Goal: Information Seeking & Learning: Learn about a topic

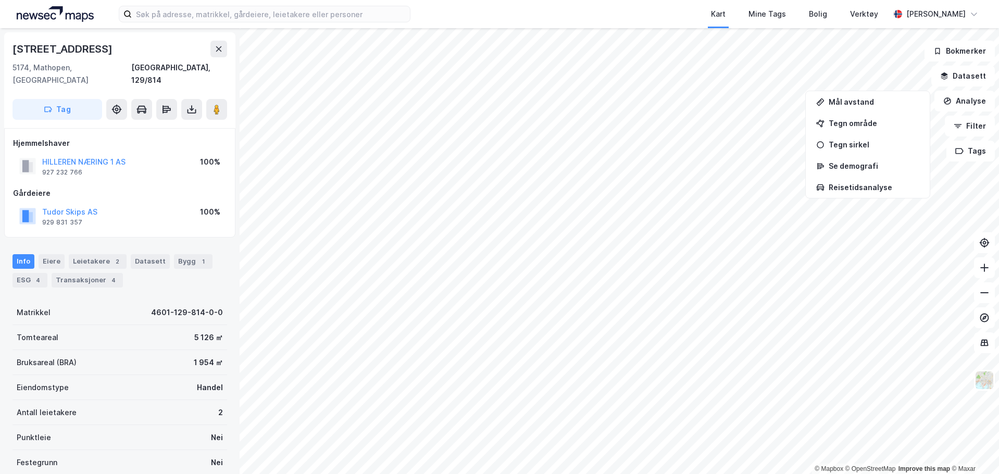
click at [67, 43] on div "[STREET_ADDRESS]" at bounding box center [64, 49] width 102 height 17
click at [114, 104] on icon at bounding box center [116, 109] width 10 height 10
click at [119, 104] on icon at bounding box center [116, 109] width 10 height 10
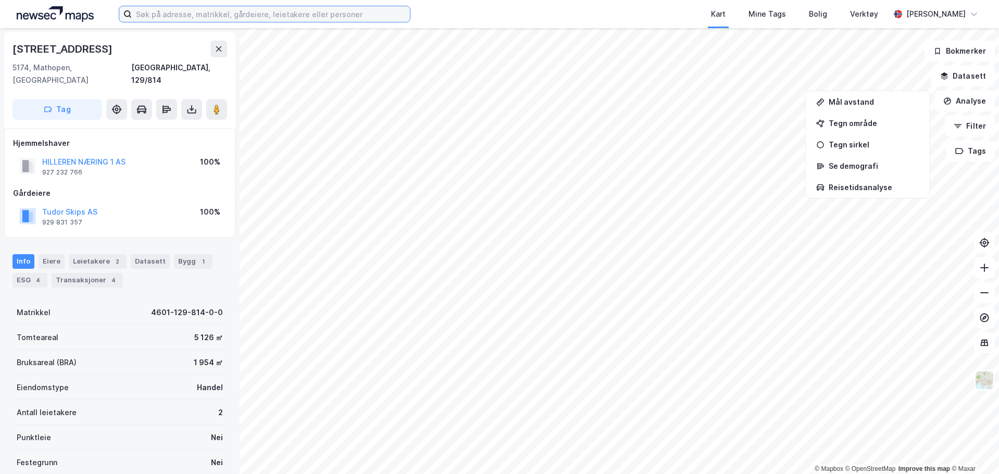
click at [159, 7] on input at bounding box center [271, 14] width 278 height 16
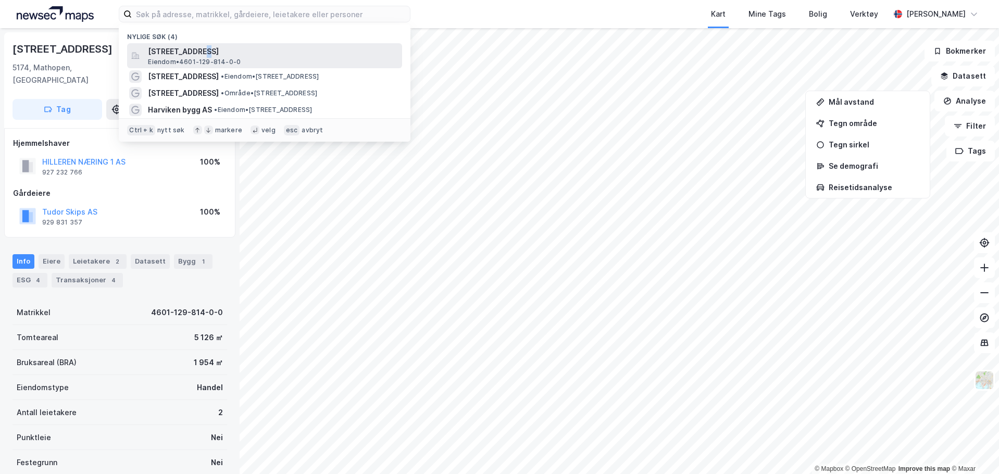
click at [195, 44] on div "Hillerenveien 114, 5174, MATHOPEN, BERGEN Eiendom • 4601-129-814-0-0" at bounding box center [264, 55] width 275 height 25
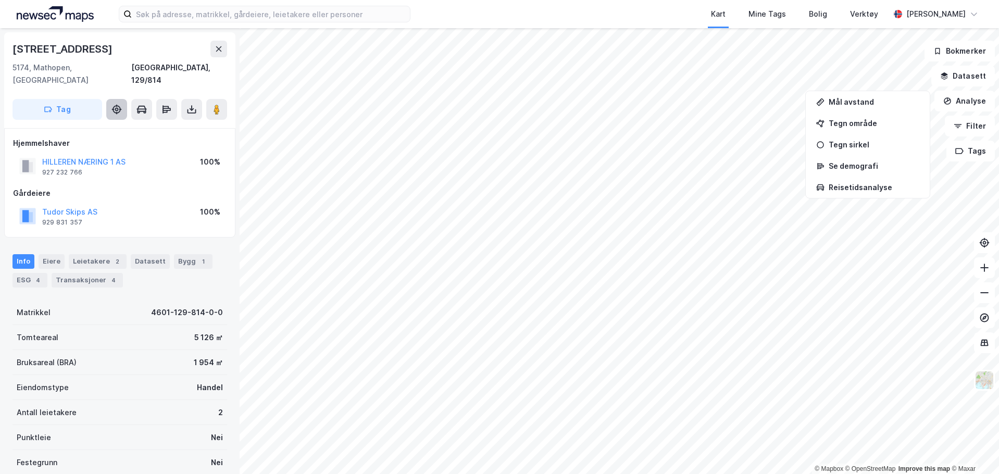
click at [120, 104] on icon at bounding box center [116, 109] width 10 height 10
click at [120, 105] on icon at bounding box center [117, 109] width 8 height 8
click at [118, 104] on icon at bounding box center [116, 109] width 10 height 10
click at [986, 378] on img at bounding box center [985, 380] width 20 height 20
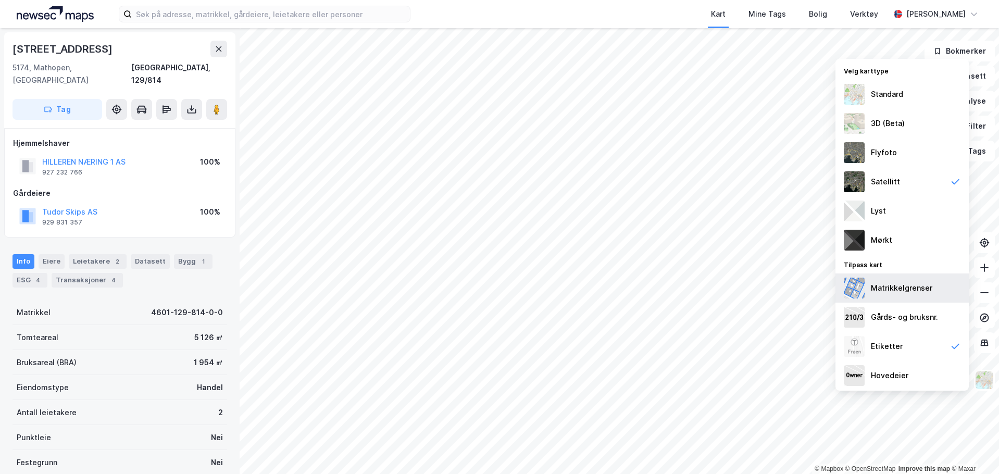
scroll to position [2, 0]
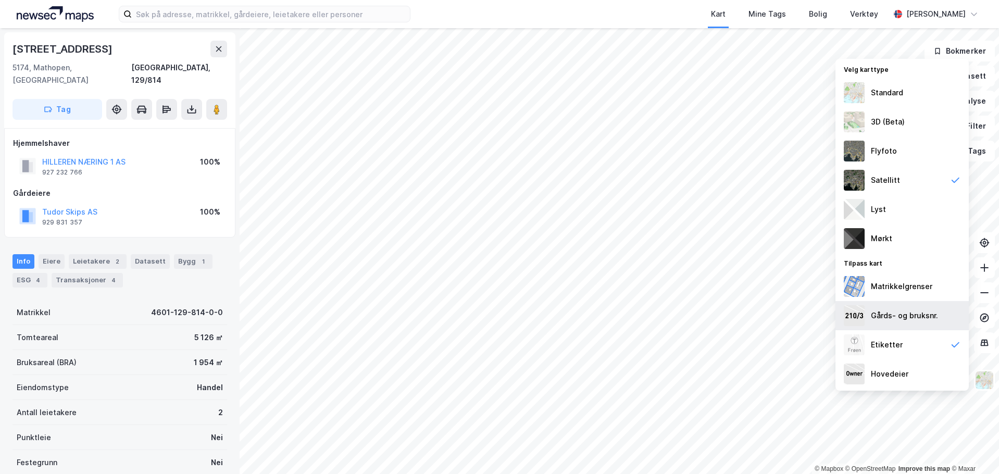
click at [912, 313] on div "Gårds- og bruksnr." at bounding box center [904, 315] width 67 height 13
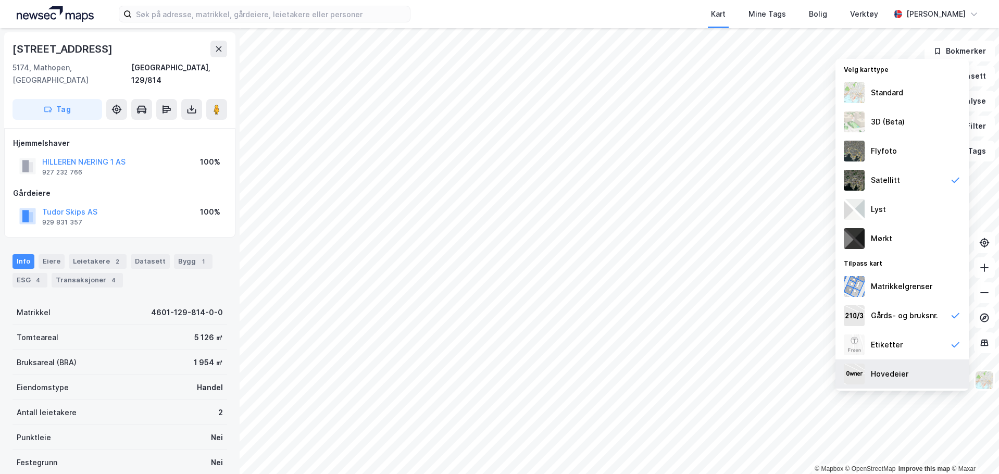
click at [889, 368] on div "Hovedeier" at bounding box center [890, 374] width 38 height 13
click at [895, 369] on div "Hovedeier" at bounding box center [890, 374] width 38 height 13
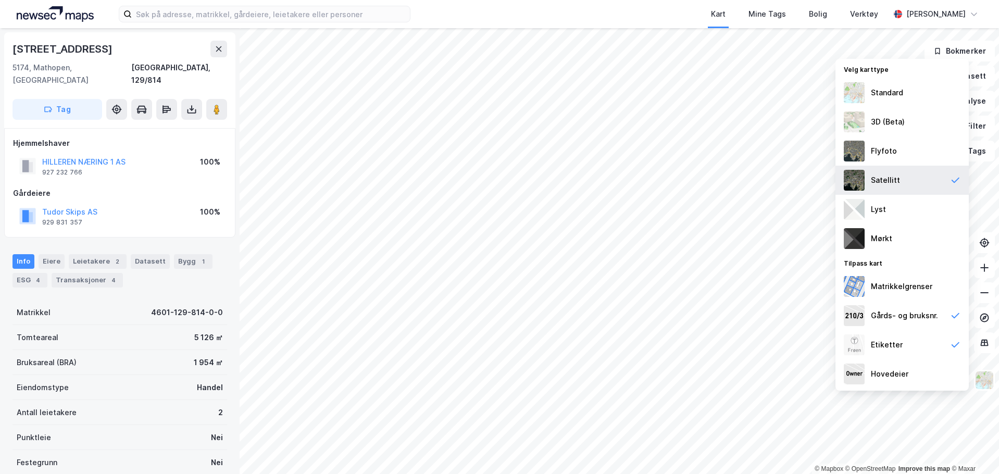
scroll to position [0, 0]
click at [987, 245] on icon at bounding box center [984, 243] width 10 height 10
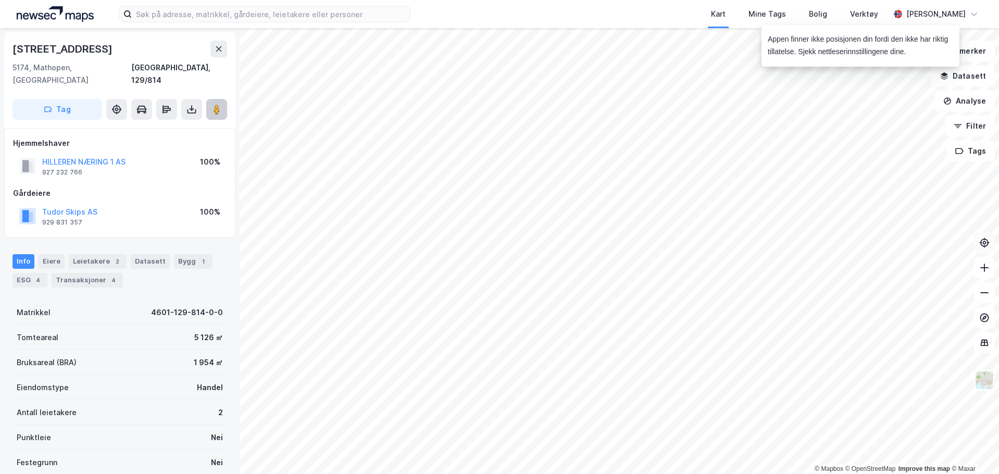
click at [214, 104] on image at bounding box center [217, 109] width 6 height 10
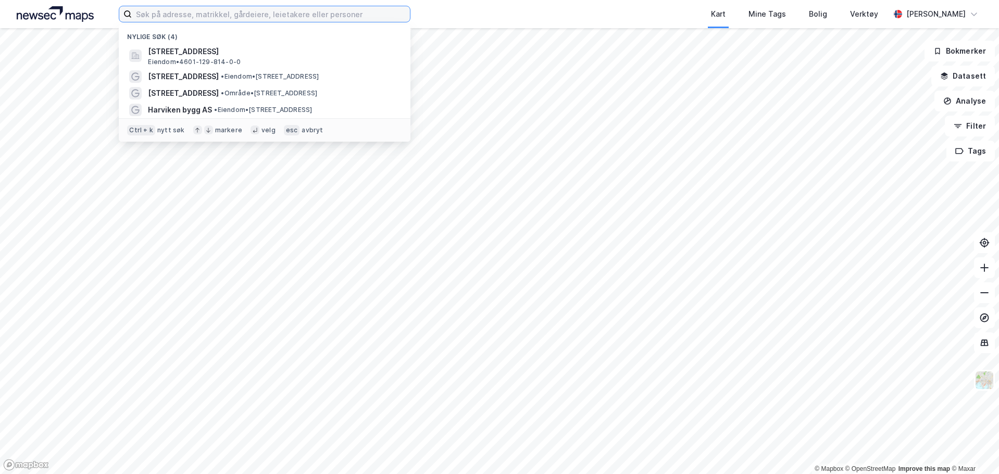
click at [158, 21] on input at bounding box center [271, 14] width 278 height 16
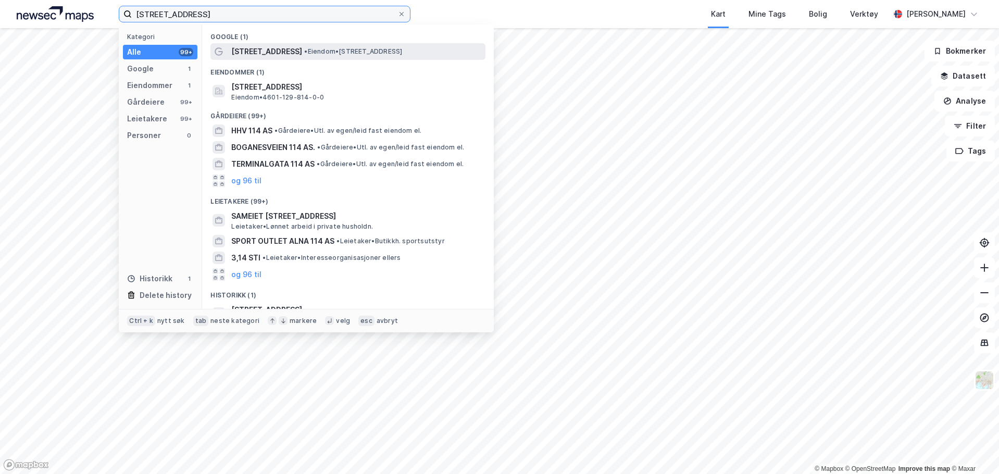
type input "[STREET_ADDRESS]"
click at [284, 47] on span "[STREET_ADDRESS]" at bounding box center [266, 51] width 71 height 13
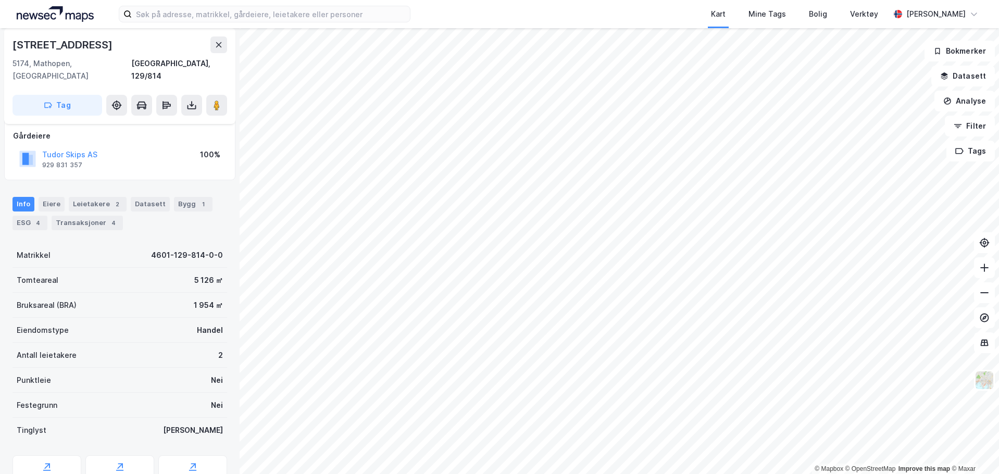
scroll to position [93, 0]
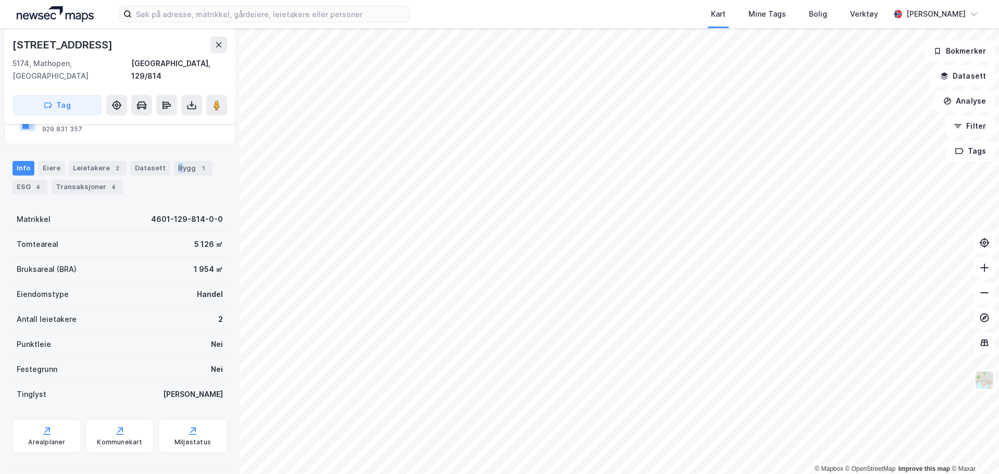
click at [174, 161] on div "Bygg 1" at bounding box center [193, 168] width 39 height 15
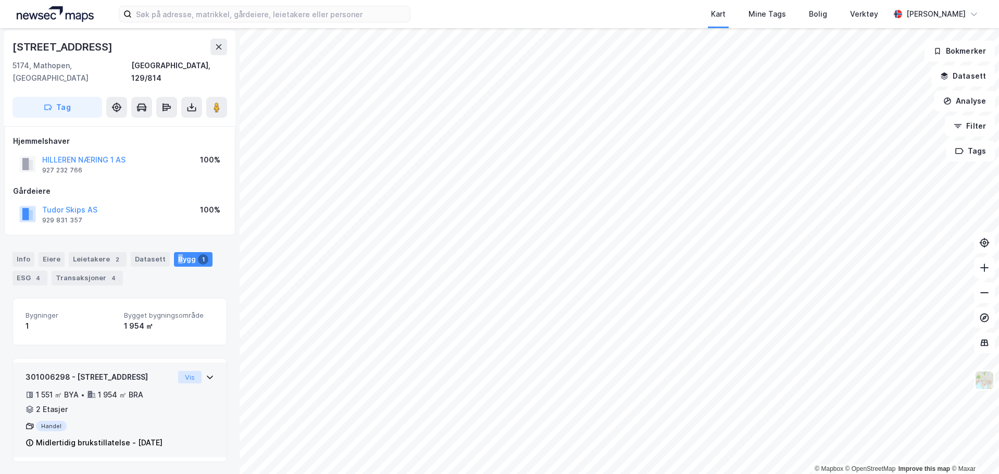
scroll to position [3, 0]
click at [206, 373] on icon at bounding box center [210, 377] width 8 height 8
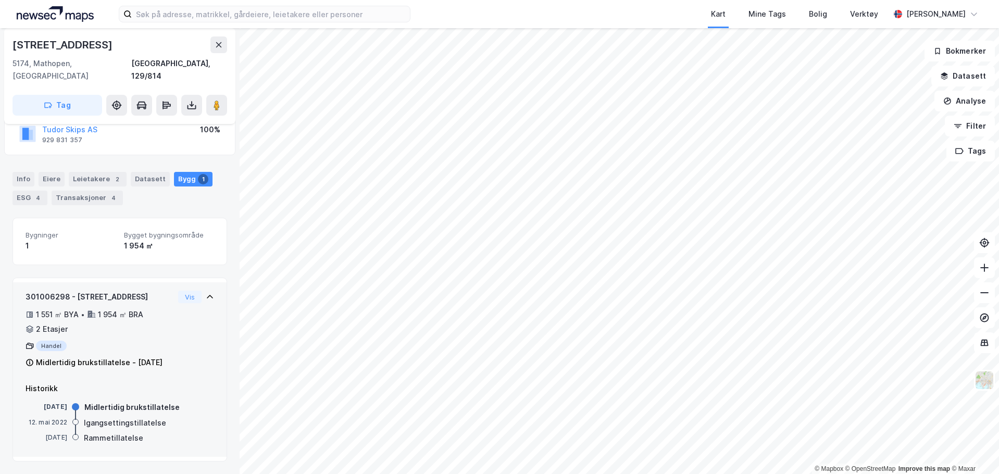
click at [28, 358] on icon at bounding box center [30, 362] width 8 height 8
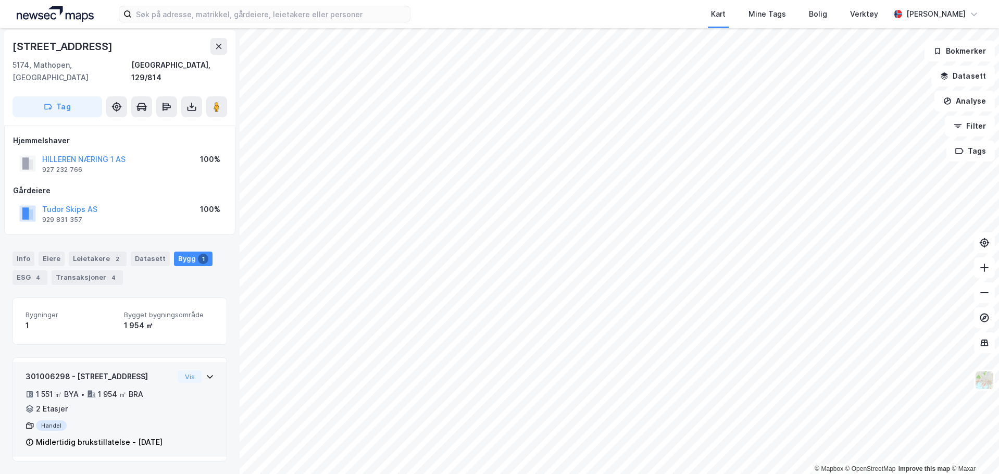
click at [150, 436] on div "Midlertidig brukstillatelse - 10. jan. 2023" at bounding box center [99, 442] width 127 height 13
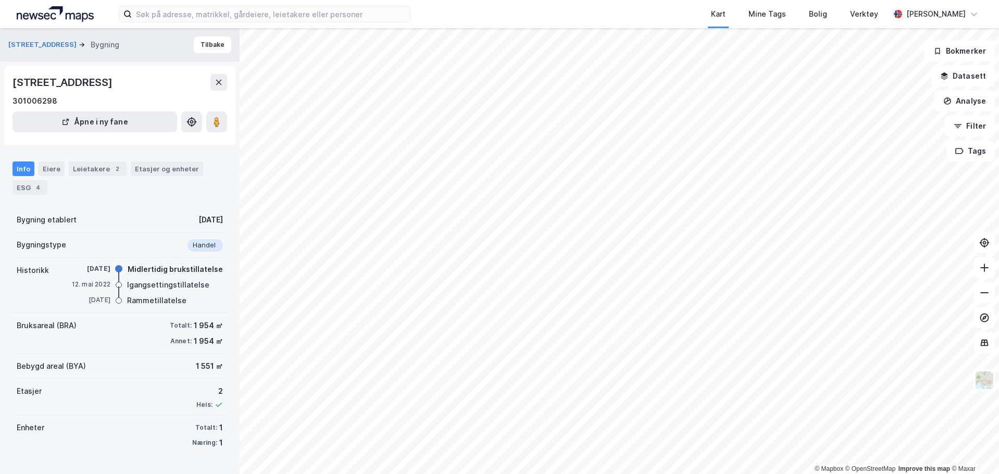
click at [163, 300] on div "Rammetillatelse" at bounding box center [156, 300] width 59 height 13
click at [157, 169] on div "Etasjer og enheter" at bounding box center [167, 168] width 64 height 9
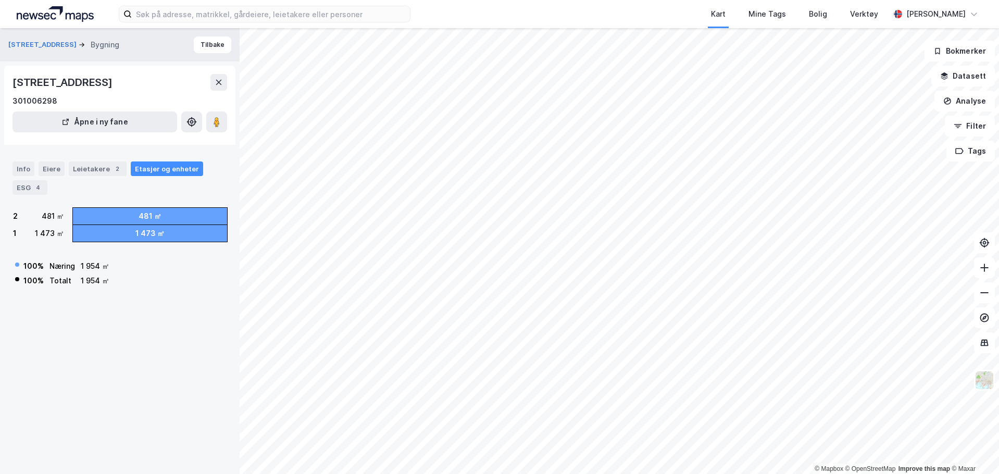
click at [122, 234] on div "1 473 ㎡" at bounding box center [150, 233] width 154 height 17
click at [38, 184] on div "4" at bounding box center [38, 187] width 10 height 10
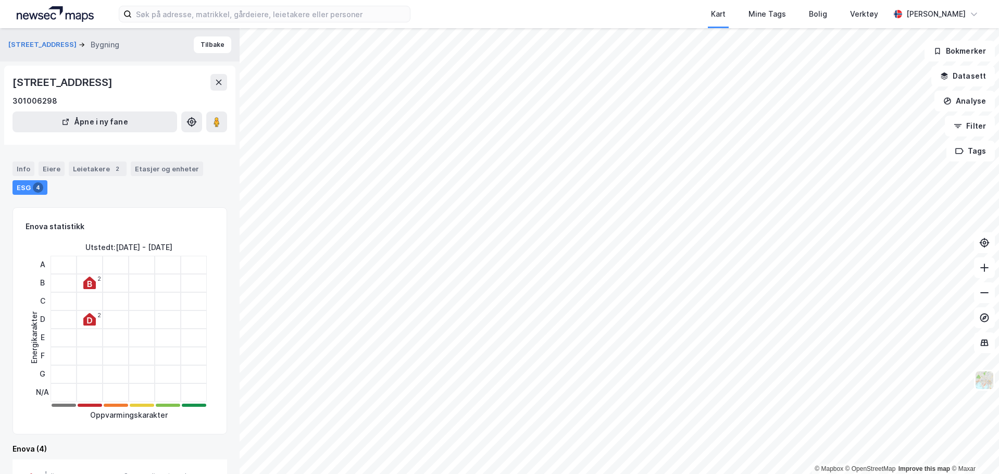
click at [97, 319] on div "2" at bounding box center [90, 320] width 26 height 18
click at [92, 289] on icon at bounding box center [89, 283] width 13 height 13
click at [30, 169] on div "Info" at bounding box center [24, 169] width 22 height 15
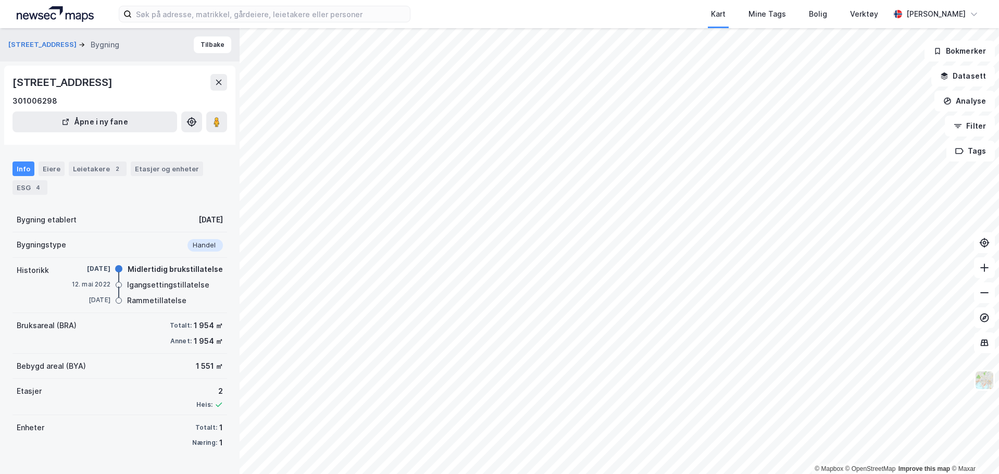
click at [716, 214] on div "© Mapbox © OpenStreetMap Improve this map © Maxar Hillerenveien 114 Bygning Til…" at bounding box center [499, 251] width 999 height 446
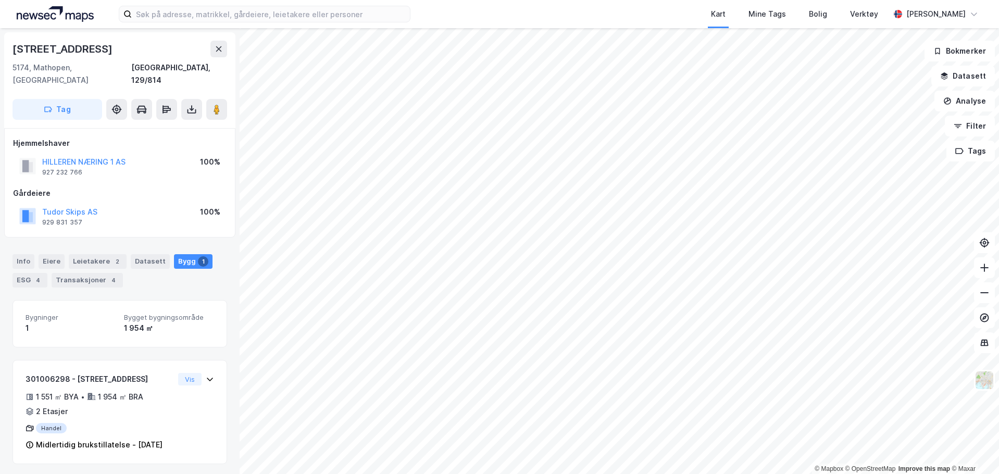
scroll to position [3, 0]
click at [33, 270] on div "ESG 4" at bounding box center [30, 277] width 35 height 15
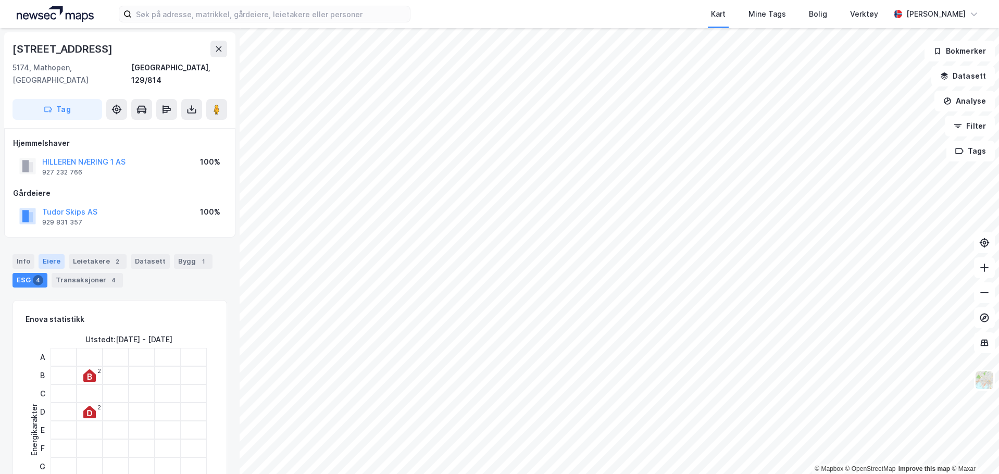
click at [53, 254] on div "Eiere" at bounding box center [52, 261] width 26 height 15
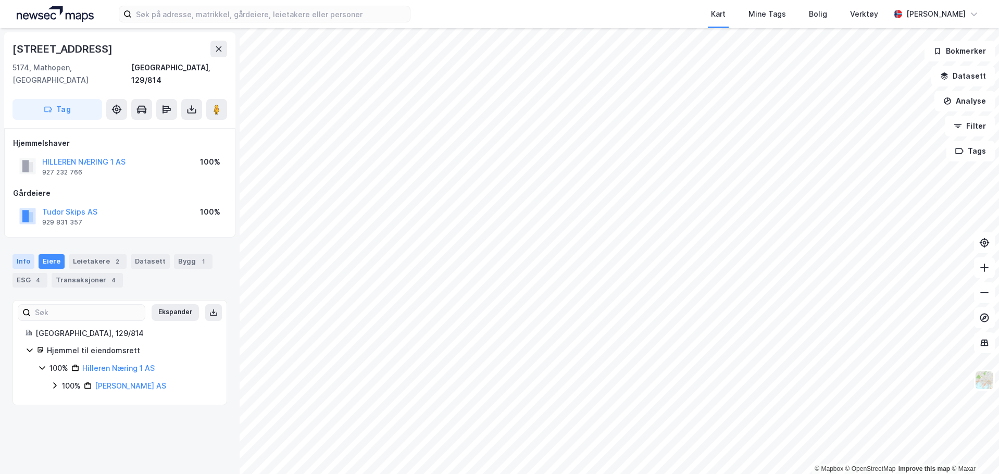
click at [29, 254] on div "Info" at bounding box center [24, 261] width 22 height 15
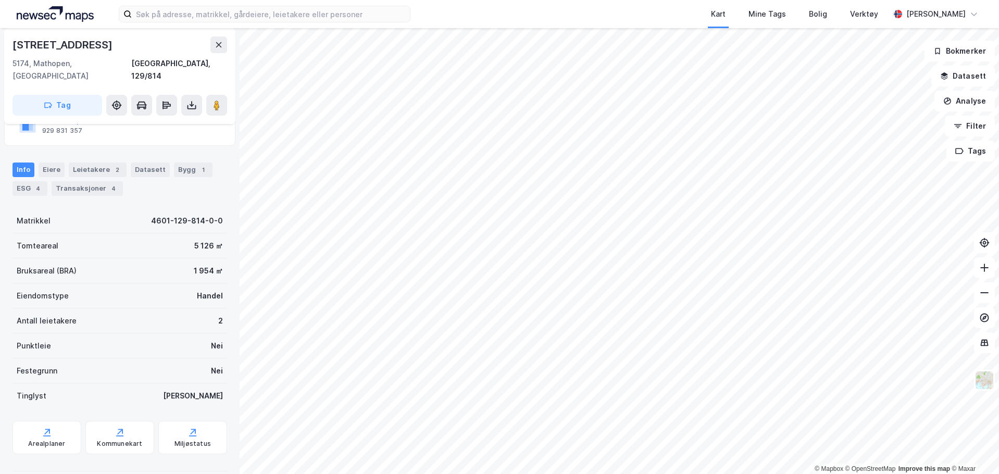
scroll to position [93, 0]
drag, startPoint x: 187, startPoint y: 230, endPoint x: 224, endPoint y: 232, distance: 37.0
click at [224, 232] on div "Hillerenveien 114 5174, Mathopen, Vestland Bergen, 129/814 Tag Hjemmelshaver HI…" at bounding box center [120, 251] width 240 height 446
drag, startPoint x: 189, startPoint y: 257, endPoint x: 230, endPoint y: 261, distance: 40.9
click at [230, 261] on div "Hillerenveien 114 5174, Mathopen, Vestland Bergen, 129/814 Tag Hjemmelshaver HI…" at bounding box center [120, 251] width 240 height 446
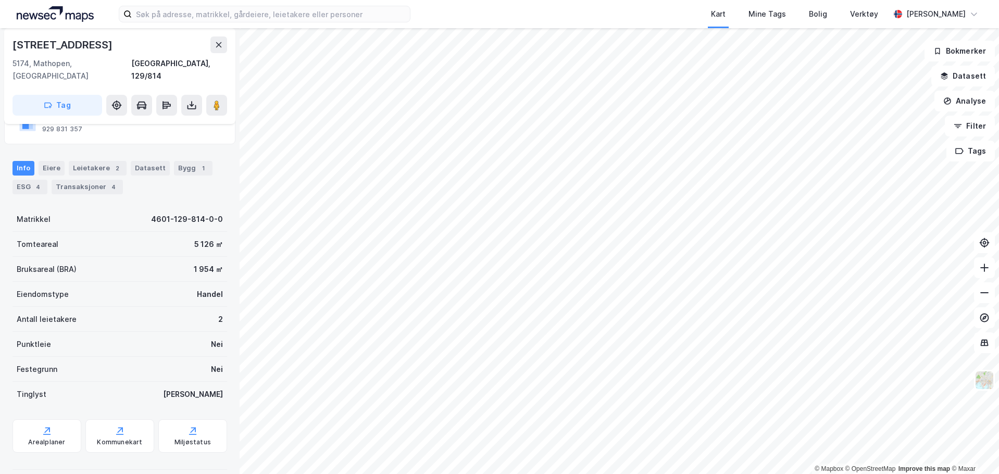
click at [198, 288] on div "Handel" at bounding box center [210, 294] width 26 height 13
click at [118, 424] on div "Kommunekart" at bounding box center [119, 435] width 69 height 33
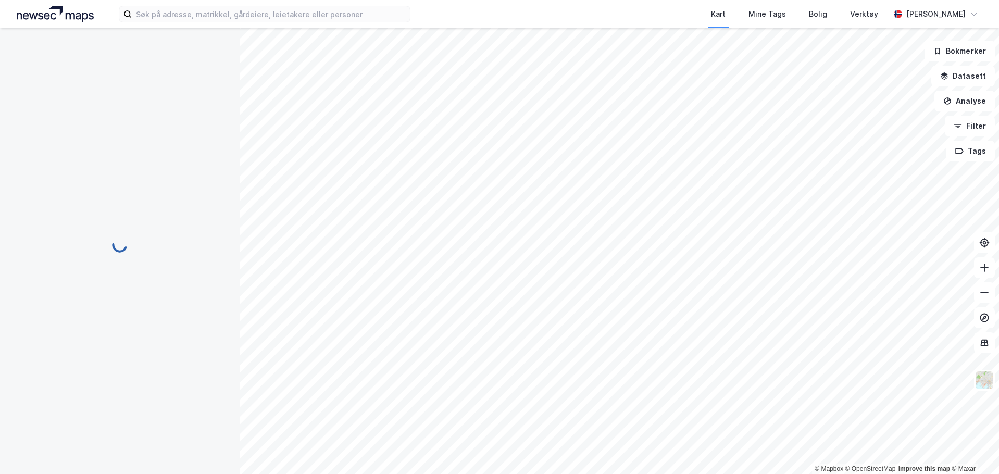
scroll to position [92, 0]
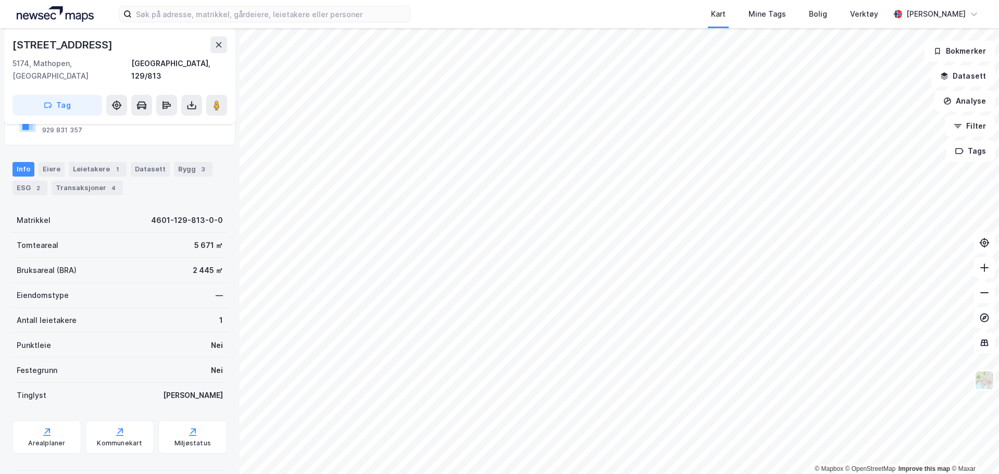
click at [95, 150] on div "Info Eiere Leietakere 1 Datasett Bygg 3 ESG 2 Transaksjoner 4" at bounding box center [120, 175] width 240 height 50
click at [97, 162] on div "Leietakere 1" at bounding box center [98, 169] width 58 height 15
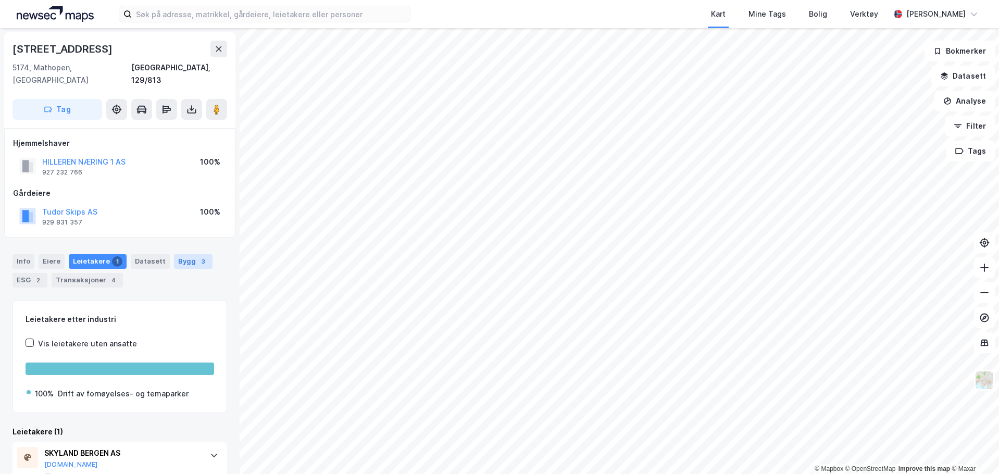
click at [177, 254] on div "Bygg 3" at bounding box center [193, 261] width 39 height 15
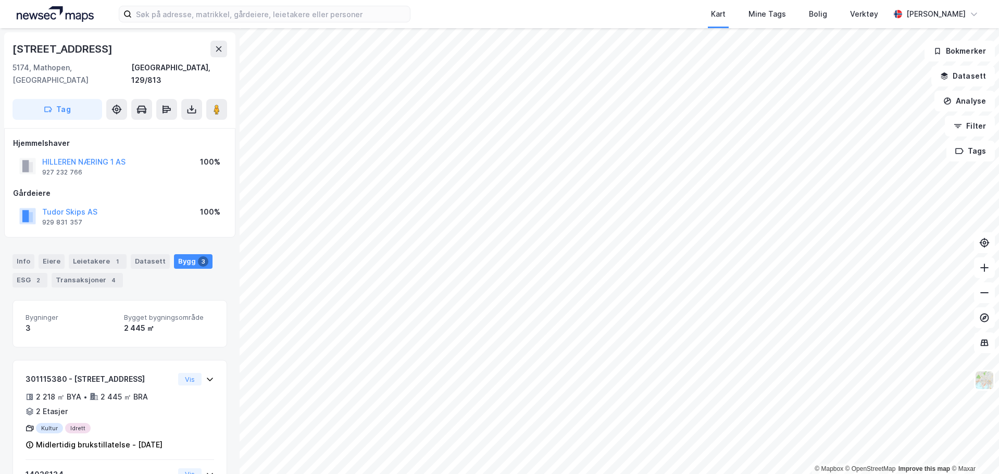
scroll to position [132, 0]
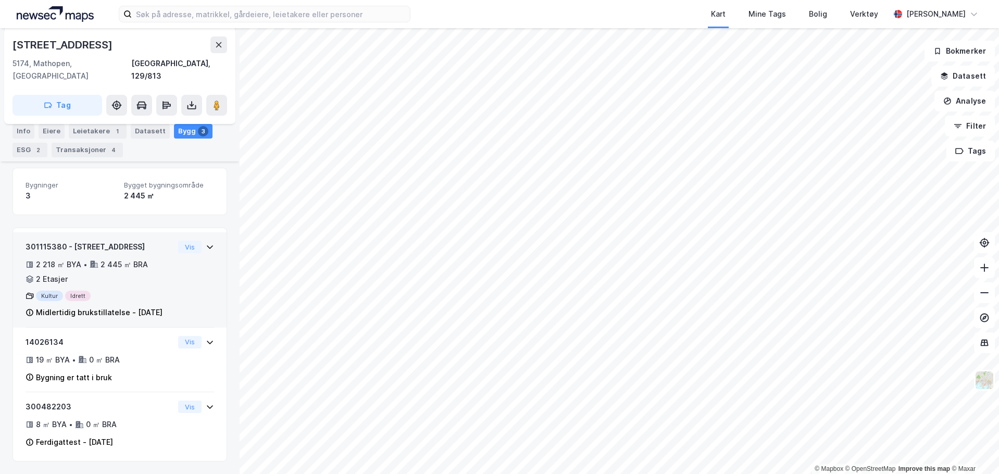
click at [207, 245] on icon at bounding box center [210, 247] width 6 height 4
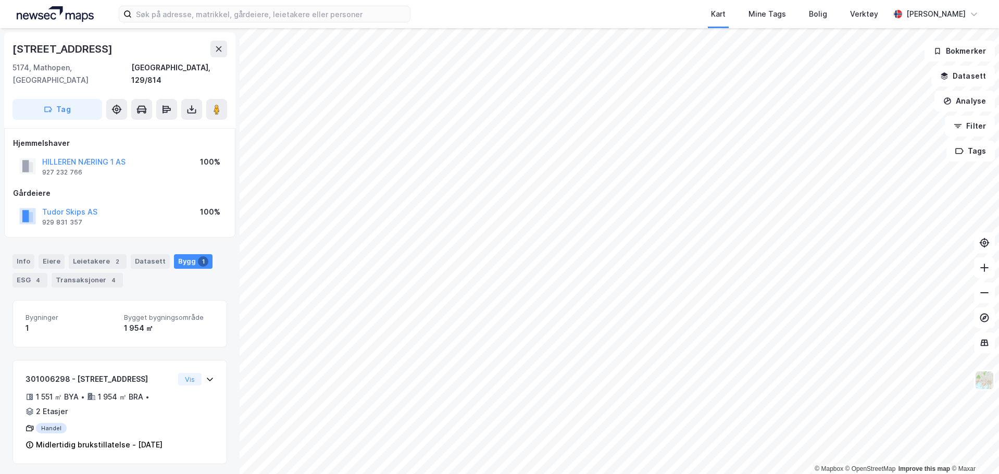
scroll to position [3, 0]
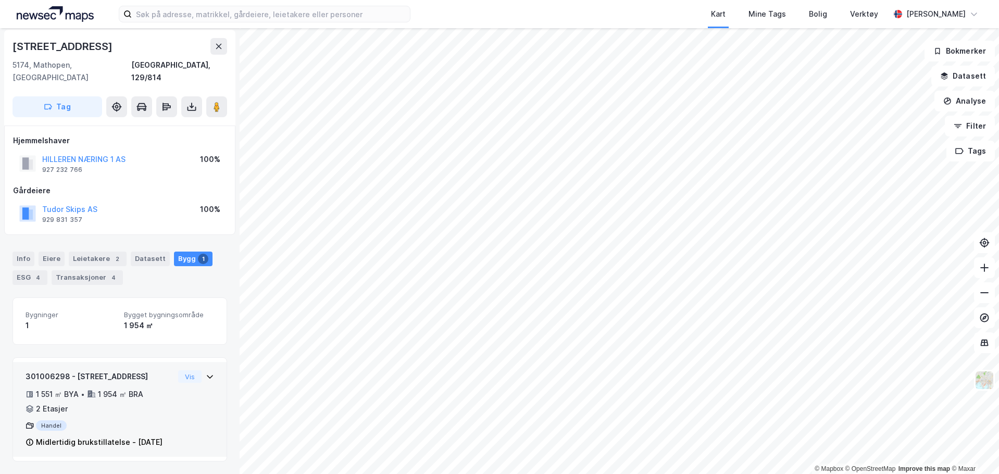
click at [208, 367] on div "301006298 - Hillerenveien 114 1 551 ㎡ BYA • 1 954 ㎡ BRA • 2 Etasjer Handel Midl…" at bounding box center [120, 409] width 214 height 95
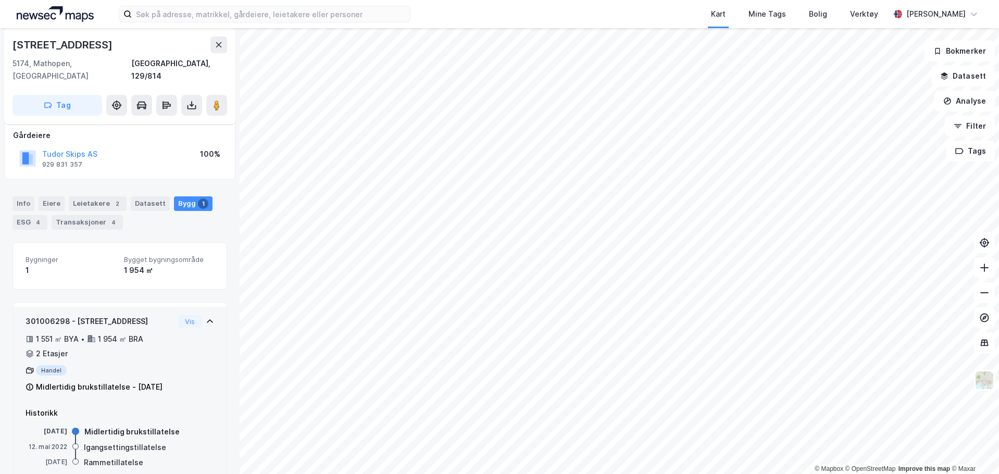
scroll to position [82, 0]
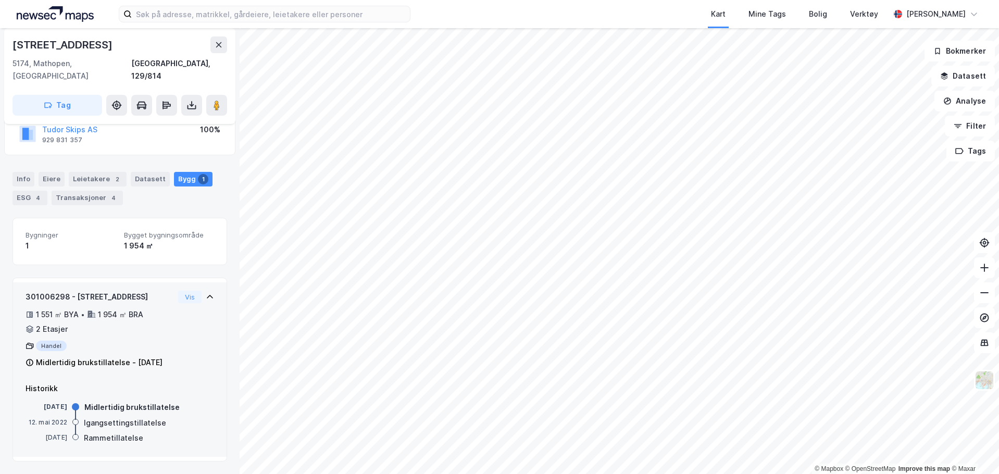
click at [30, 362] on icon at bounding box center [30, 363] width 2 height 3
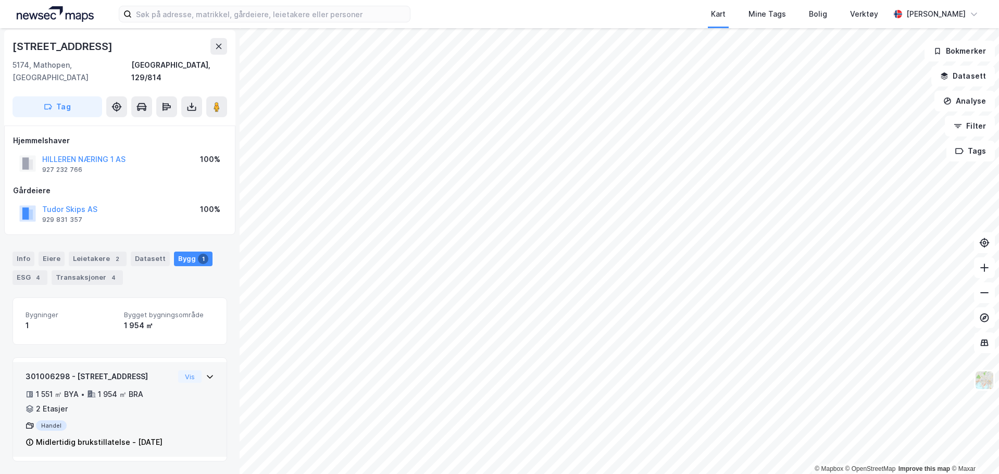
scroll to position [3, 0]
click at [29, 438] on icon at bounding box center [30, 442] width 8 height 8
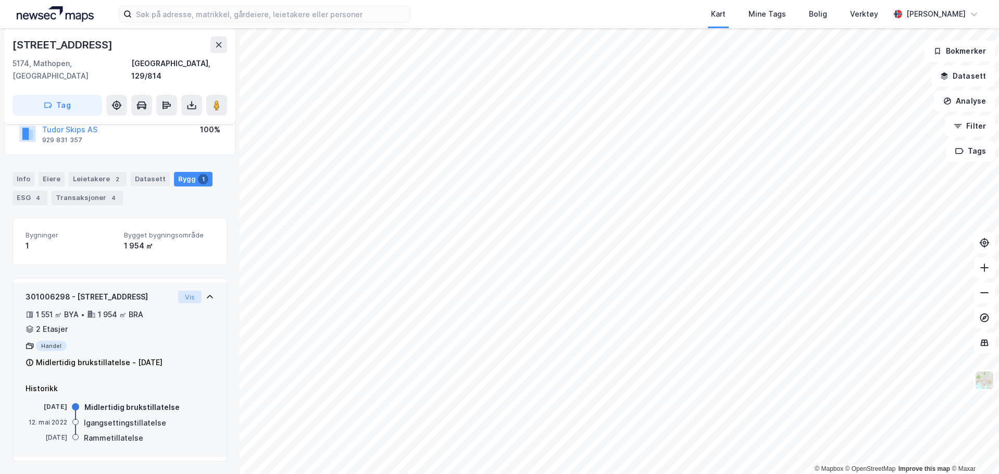
click at [182, 291] on button "Vis" at bounding box center [189, 297] width 23 height 13
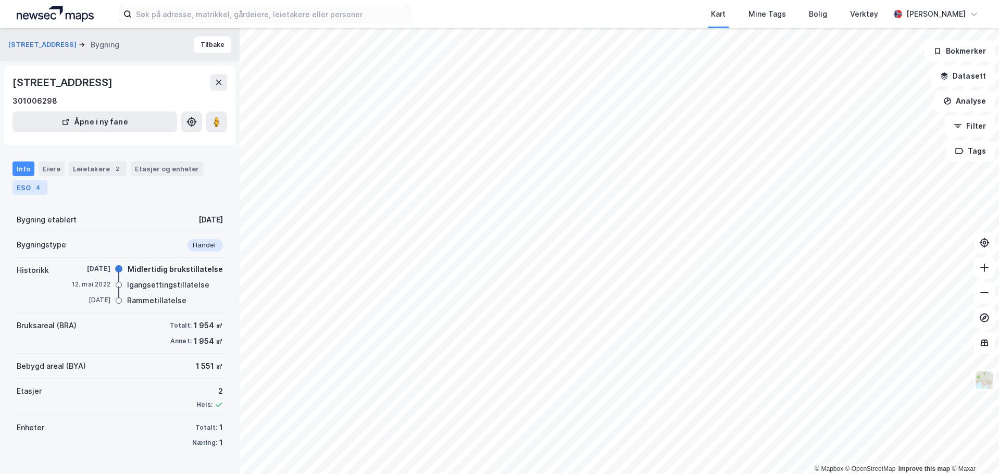
click at [34, 191] on div "4" at bounding box center [38, 187] width 10 height 10
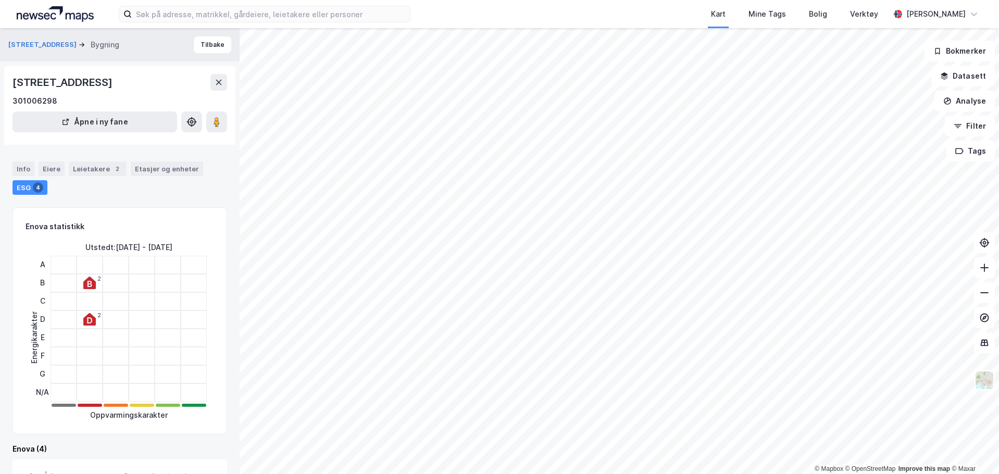
click at [172, 179] on div "Info Eiere Leietakere 2 Etasjer og enheter ESG 4" at bounding box center [120, 178] width 215 height 33
click at [174, 171] on div "Etasjer og enheter" at bounding box center [167, 168] width 64 height 9
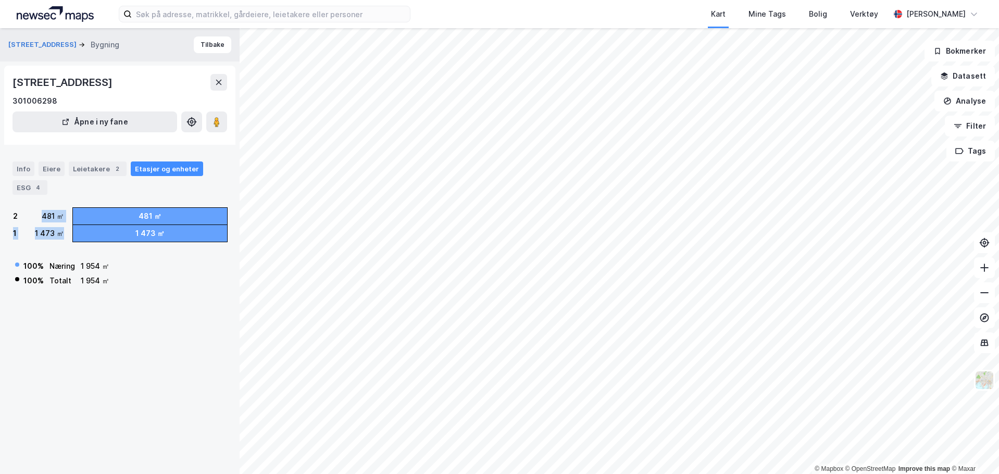
drag, startPoint x: 38, startPoint y: 210, endPoint x: 59, endPoint y: 235, distance: 32.2
click at [59, 235] on div "2 481 ㎡ 1 1 473 ㎡" at bounding box center [39, 224] width 52 height 34
click at [121, 238] on div "1 473 ㎡" at bounding box center [150, 233] width 154 height 17
drag, startPoint x: 118, startPoint y: 281, endPoint x: 65, endPoint y: 259, distance: 57.5
click at [65, 259] on div "100 % Næring 1 954 ㎡ 100 % Totalt 1 954 ㎡" at bounding box center [120, 269] width 215 height 39
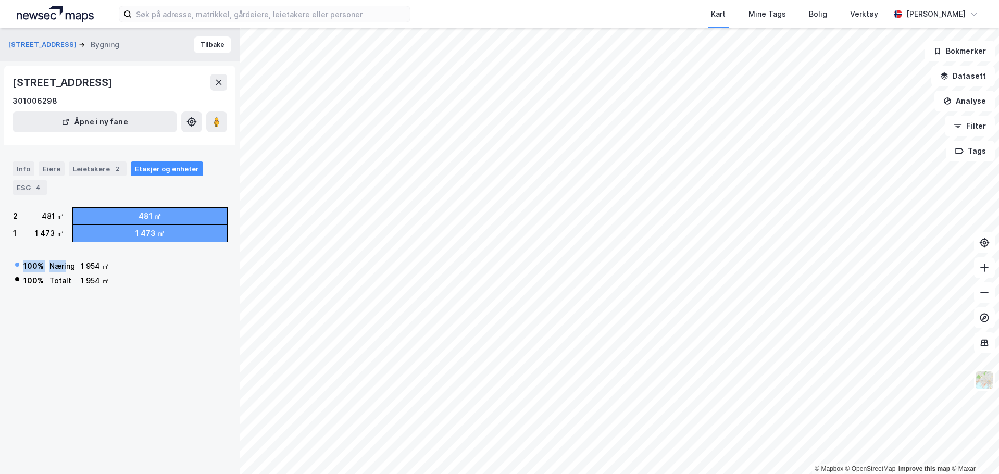
click at [118, 290] on div "Hillerenveien 114 Bygning Tilbake Hillerenveien 114, 5174, VESTLAND 301006298 Å…" at bounding box center [120, 251] width 240 height 446
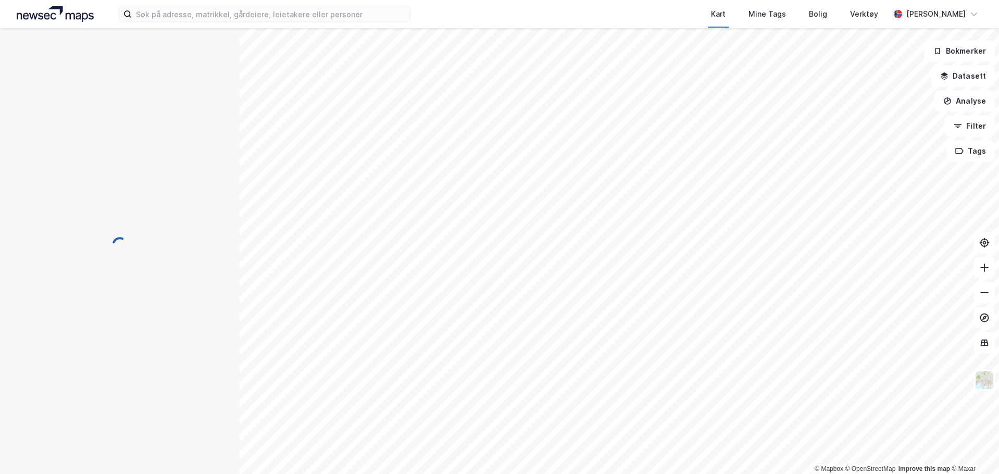
scroll to position [3, 0]
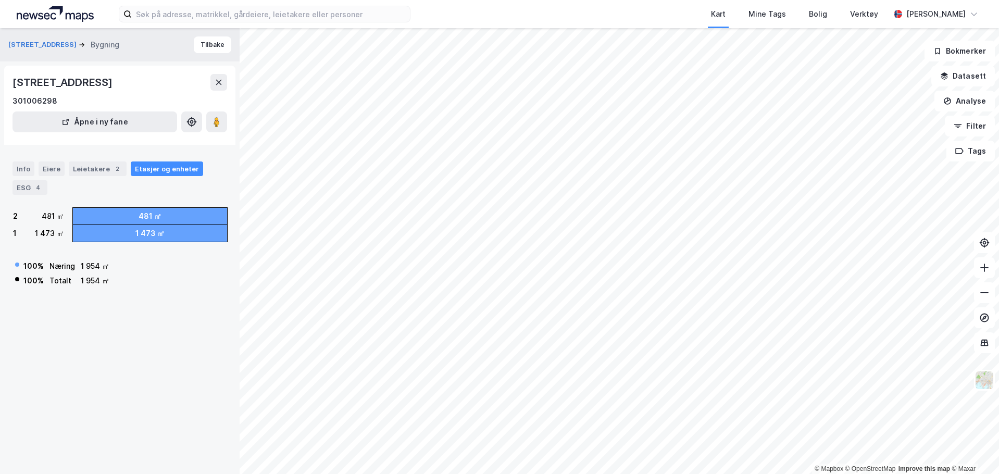
click at [40, 74] on div "Hillerenveien 114, 5174, VESTLAND" at bounding box center [64, 82] width 102 height 17
click at [41, 74] on div "Hillerenveien 114, 5174, VESTLAND" at bounding box center [64, 82] width 102 height 17
click at [46, 81] on div "Hillerenveien 114, 5174, VESTLAND" at bounding box center [64, 82] width 102 height 17
click at [214, 119] on image at bounding box center [217, 122] width 6 height 10
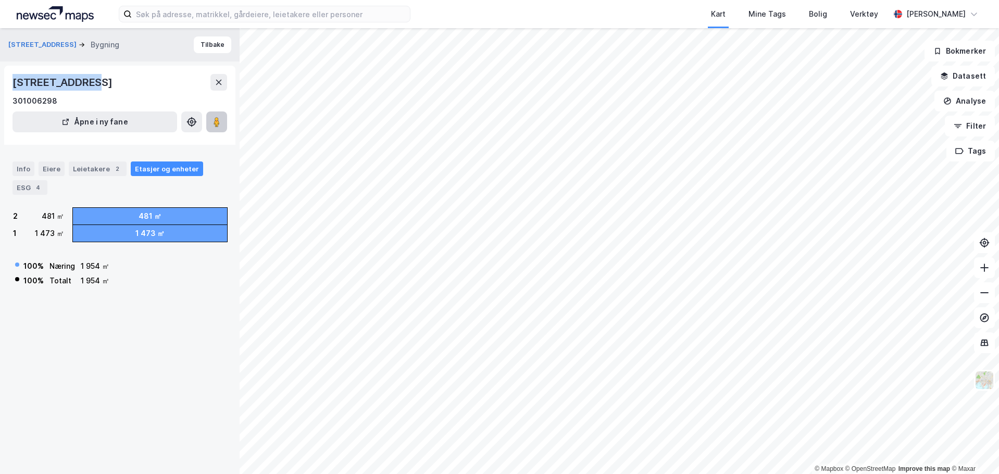
click at [221, 124] on icon at bounding box center [217, 122] width 10 height 10
drag, startPoint x: 192, startPoint y: 331, endPoint x: 183, endPoint y: 334, distance: 9.4
click at [190, 331] on div "Hillerenveien 114 Bygning Tilbake Hillerenveien 114, 5174, VESTLAND 301006298 Å…" at bounding box center [120, 251] width 240 height 446
click at [15, 169] on div "Info" at bounding box center [24, 169] width 22 height 15
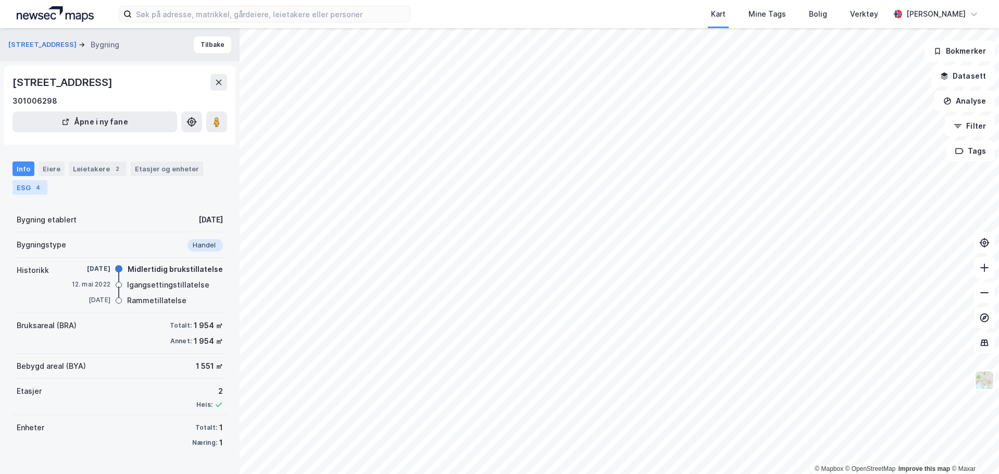
click at [30, 182] on div "ESG 4" at bounding box center [30, 187] width 35 height 15
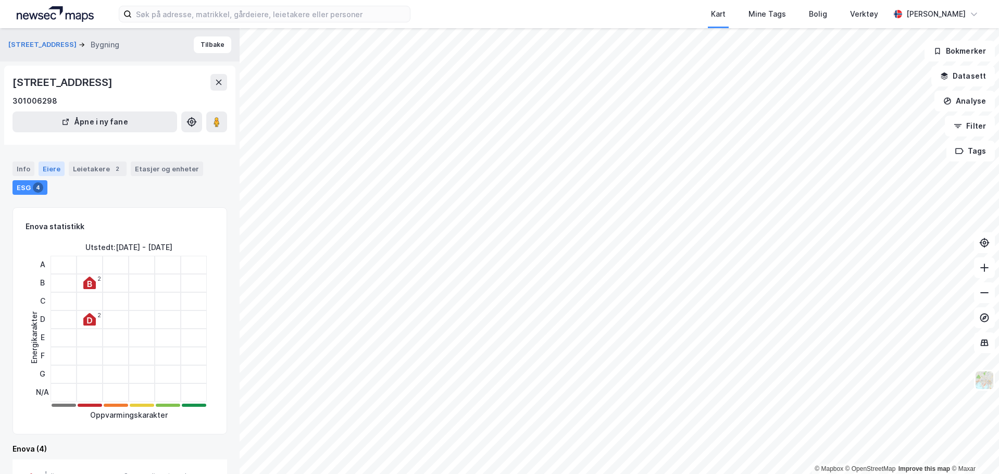
click at [57, 169] on div "Eiere" at bounding box center [52, 169] width 26 height 15
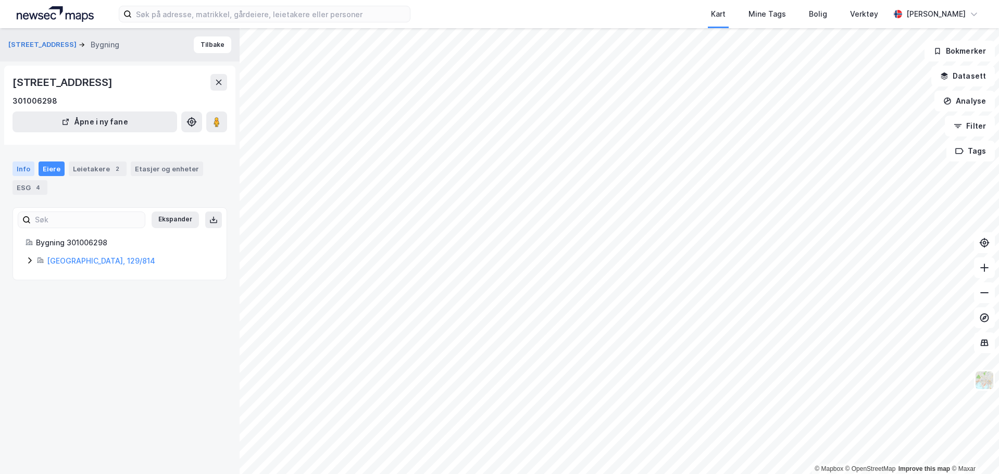
click at [32, 170] on div "Info" at bounding box center [24, 169] width 22 height 15
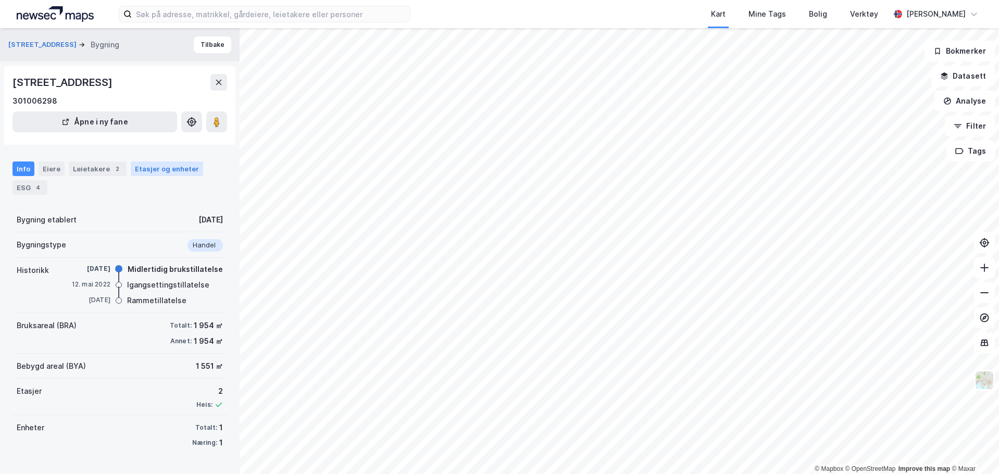
click at [148, 170] on div "Etasjer og enheter" at bounding box center [167, 168] width 64 height 9
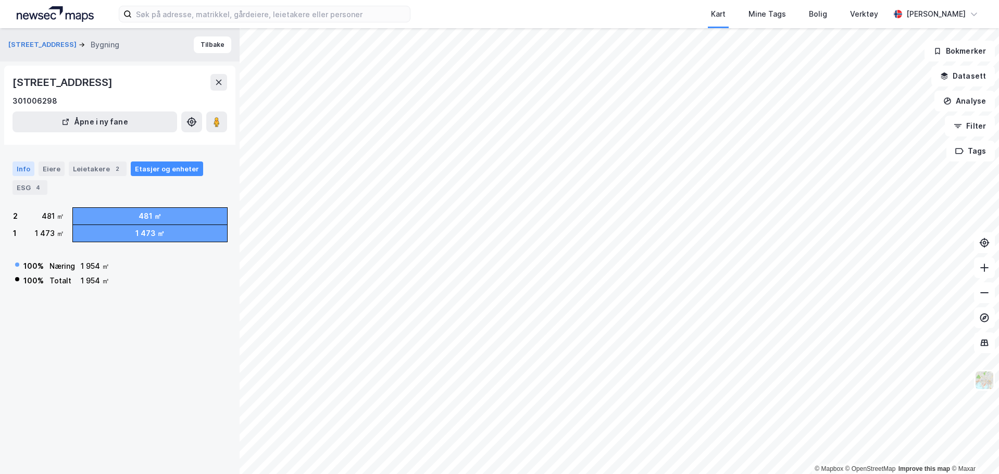
drag, startPoint x: 19, startPoint y: 167, endPoint x: 154, endPoint y: 167, distance: 134.9
click at [20, 165] on div "Info" at bounding box center [24, 169] width 22 height 15
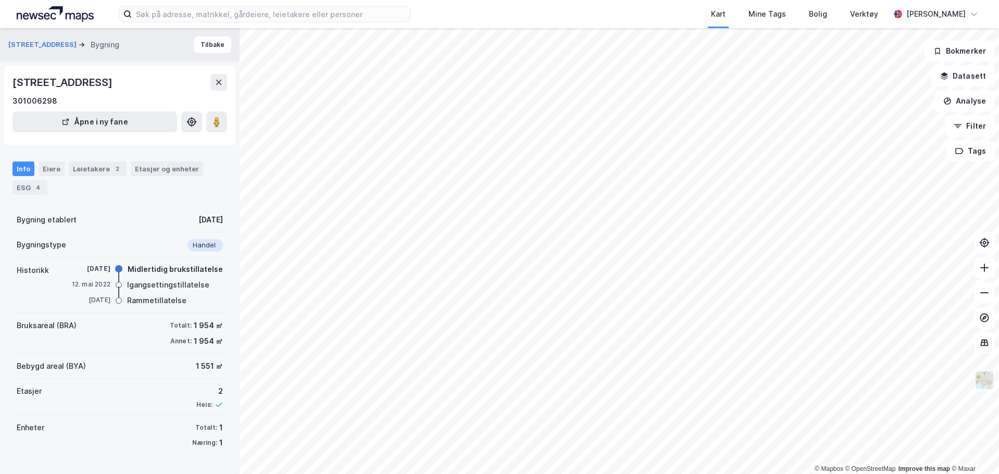
click at [987, 381] on img at bounding box center [985, 380] width 20 height 20
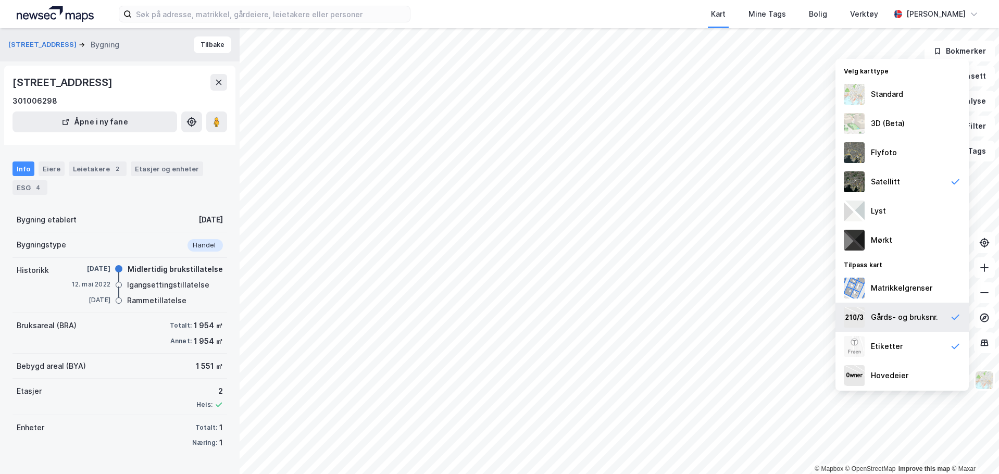
scroll to position [2, 0]
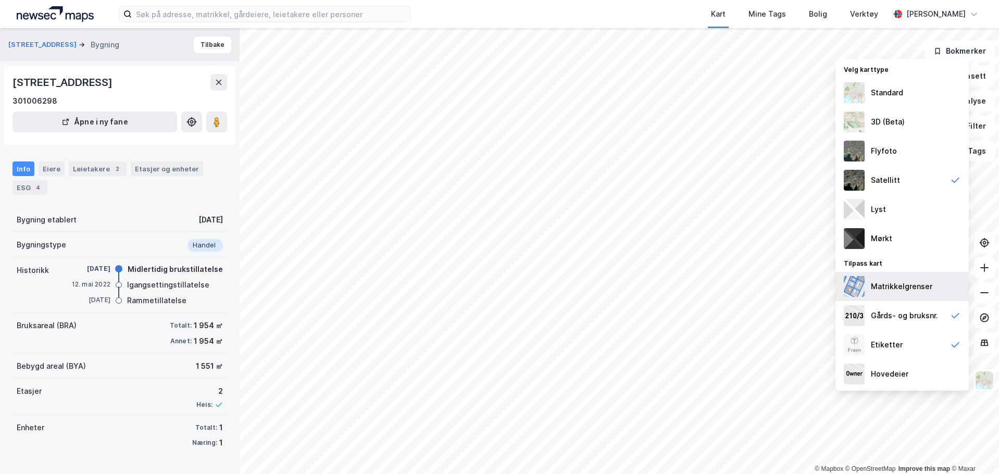
click at [923, 290] on div "Matrikkelgrenser" at bounding box center [901, 286] width 61 height 13
click at [917, 383] on div "Hovedeier" at bounding box center [902, 373] width 133 height 29
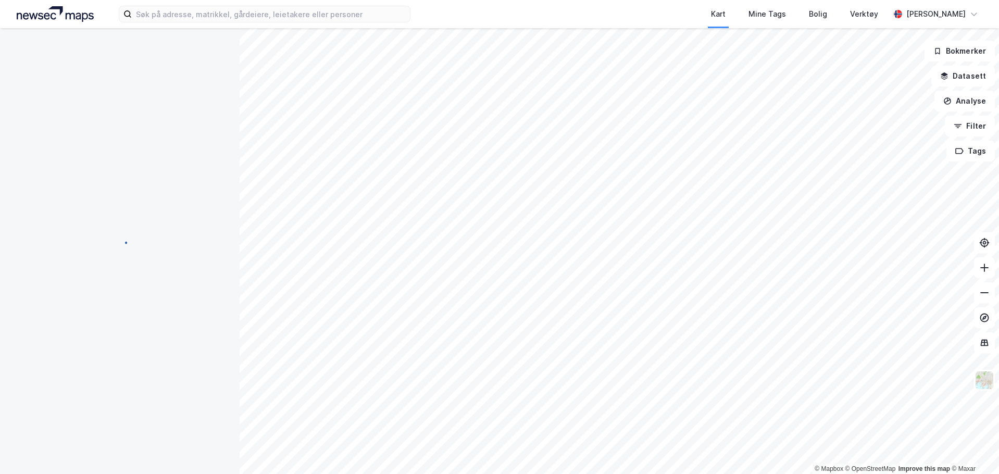
scroll to position [3, 0]
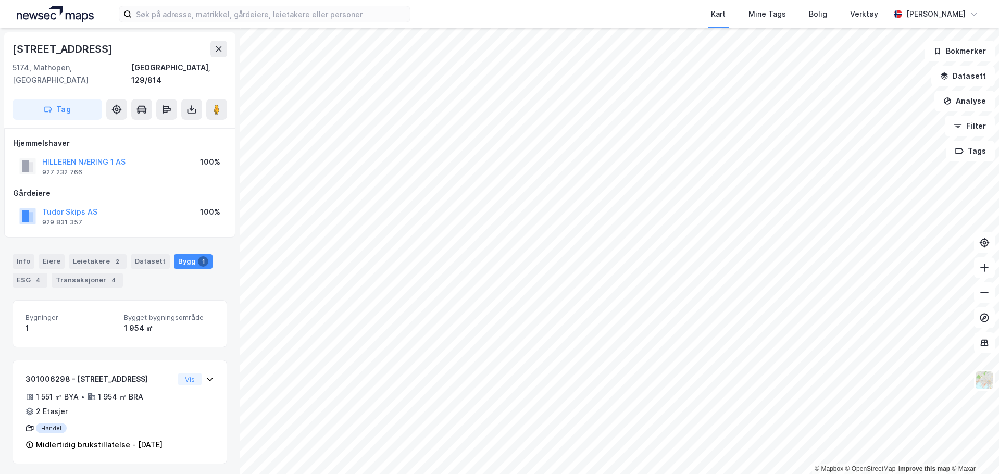
scroll to position [3, 0]
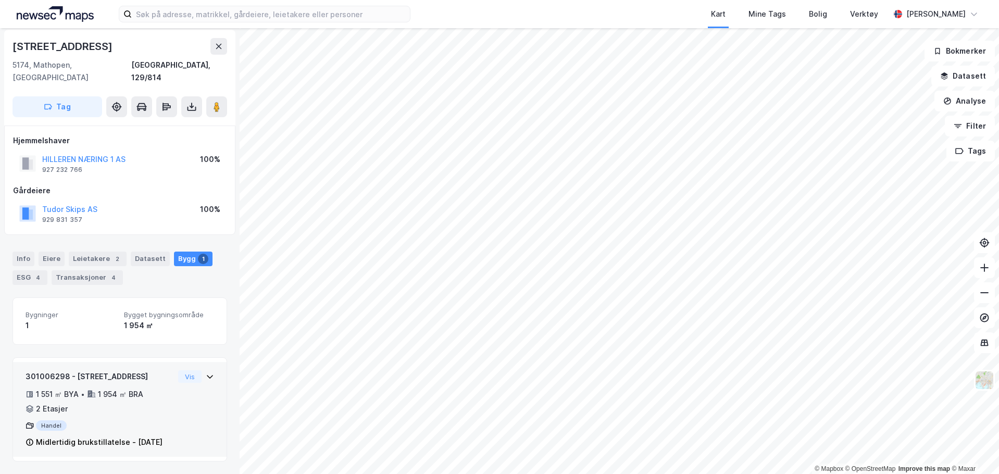
click at [164, 370] on div "301006298 - Hillerenveien 114" at bounding box center [100, 376] width 148 height 13
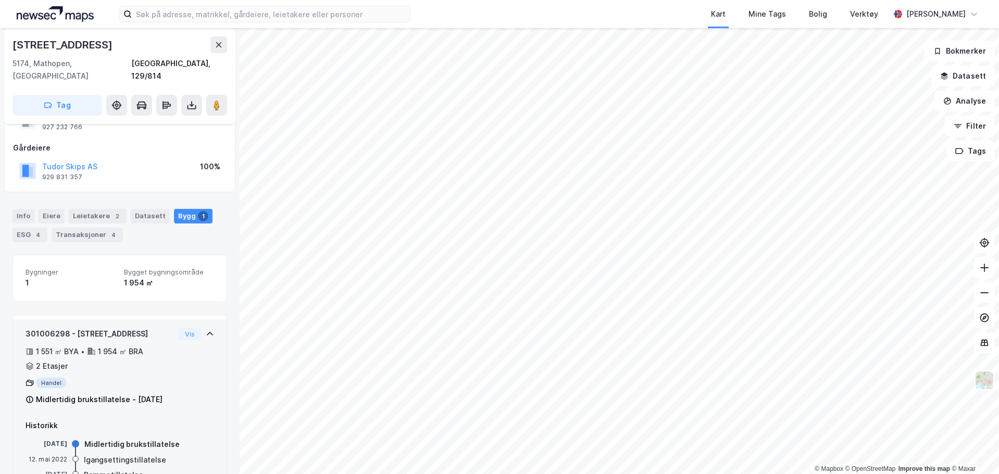
scroll to position [82, 0]
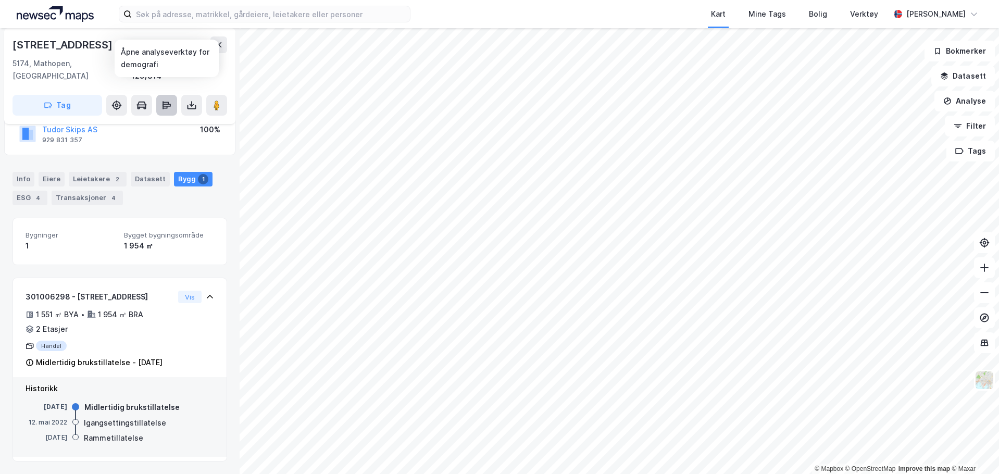
click at [175, 100] on button at bounding box center [166, 105] width 21 height 21
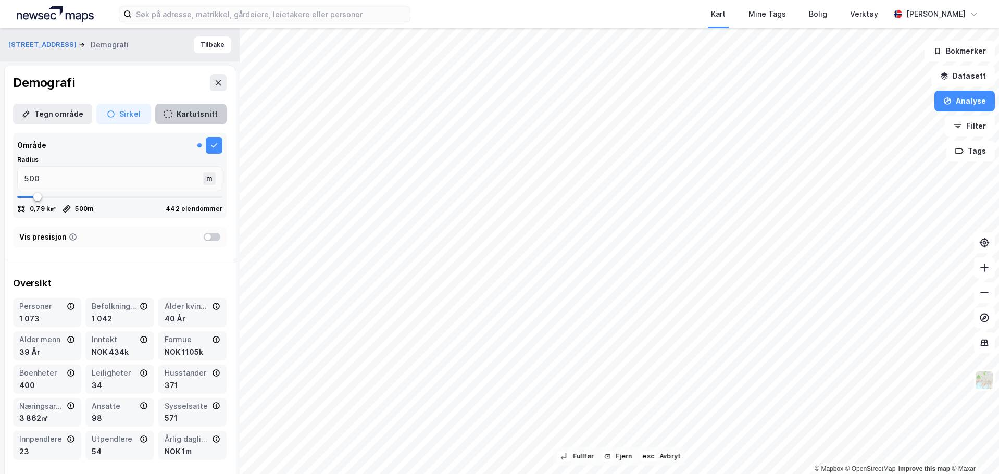
click at [155, 111] on button "Kartutsnitt" at bounding box center [190, 114] width 71 height 21
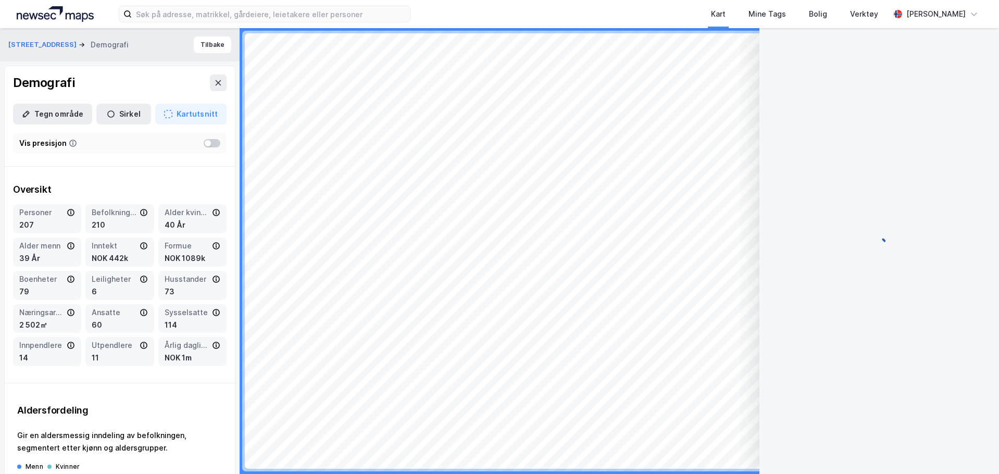
scroll to position [3, 0]
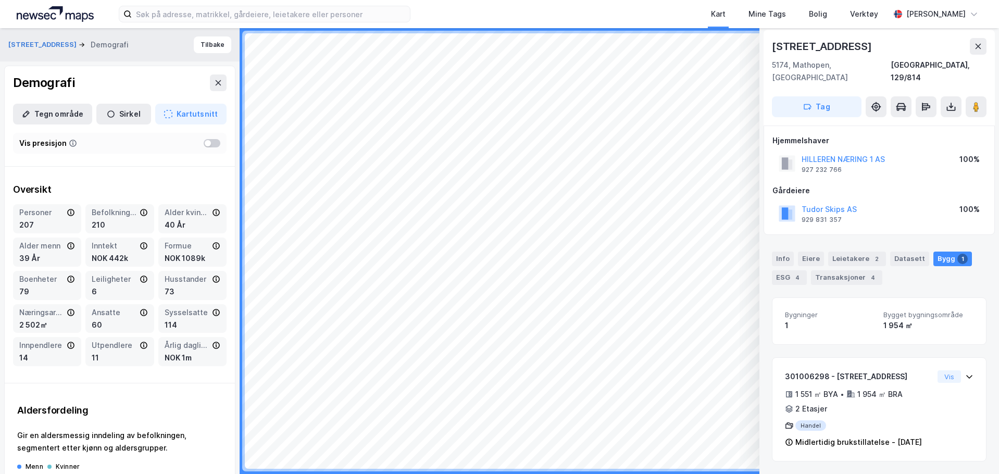
click at [188, 37] on div "Hillerenveien 114 Demografi Tilbake" at bounding box center [120, 44] width 240 height 33
click at [197, 48] on button "Tilbake" at bounding box center [213, 44] width 38 height 17
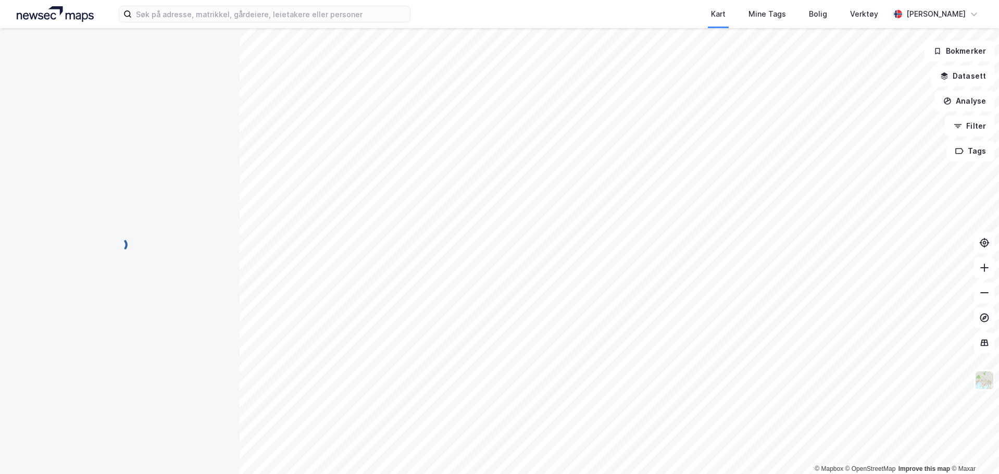
scroll to position [0, 0]
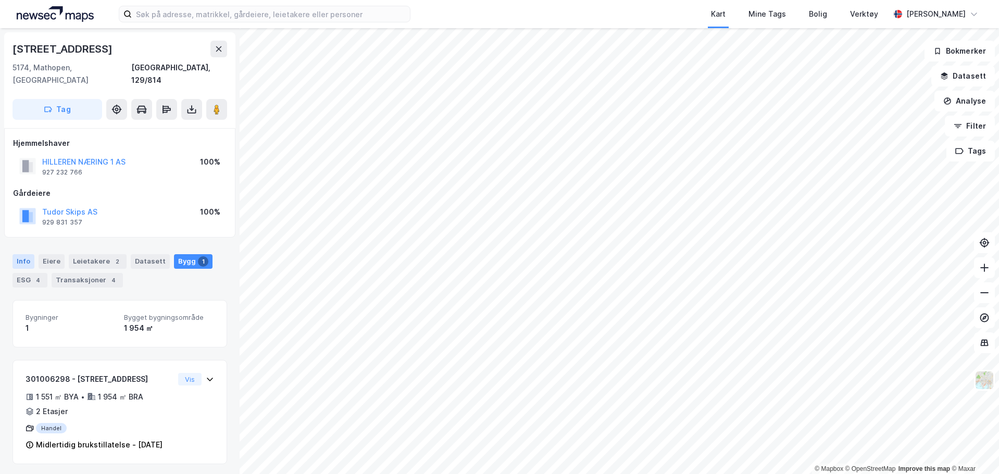
click at [25, 254] on div "Info" at bounding box center [24, 261] width 22 height 15
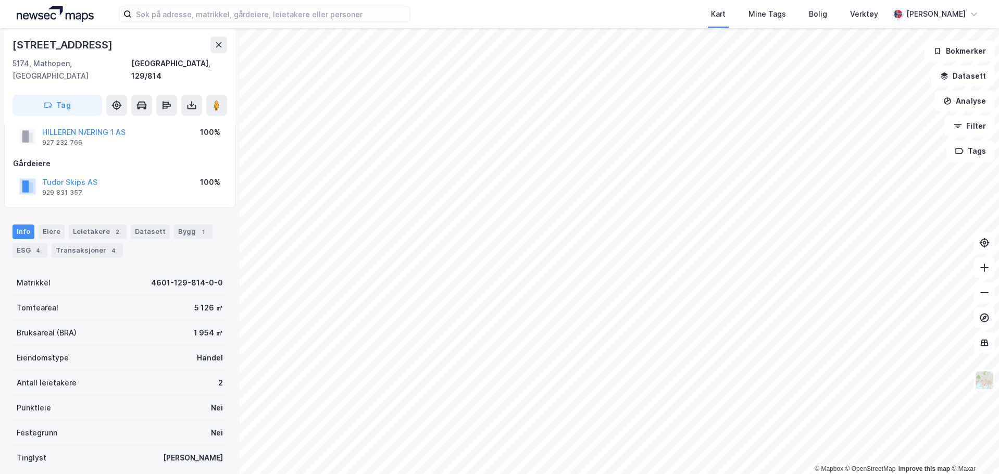
scroll to position [93, 0]
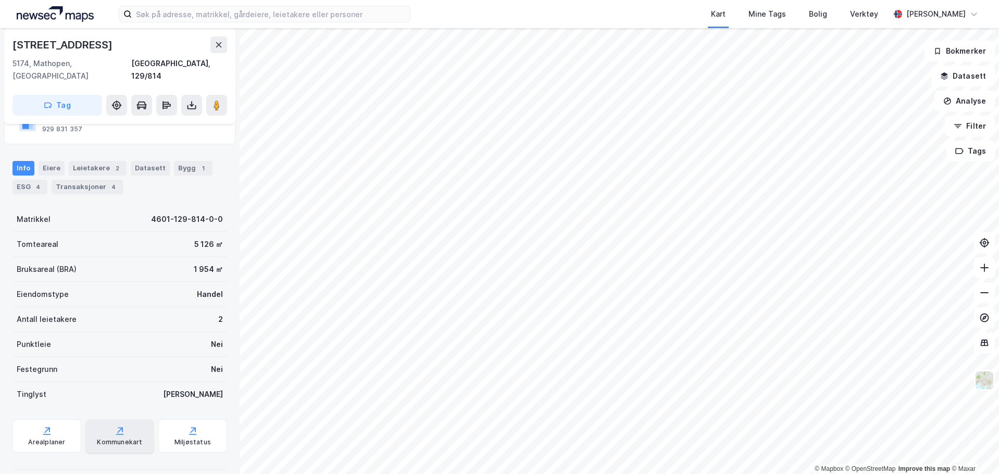
click at [115, 426] on icon at bounding box center [120, 431] width 10 height 10
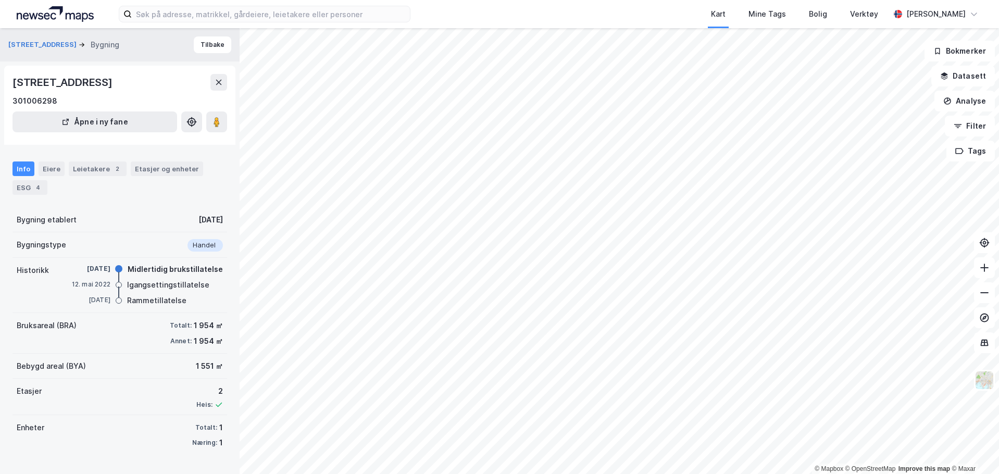
click at [494, 18] on div "Kart Mine Tags Bolig Verktøy" at bounding box center [675, 14] width 429 height 28
